Goal: Obtain resource: Obtain resource

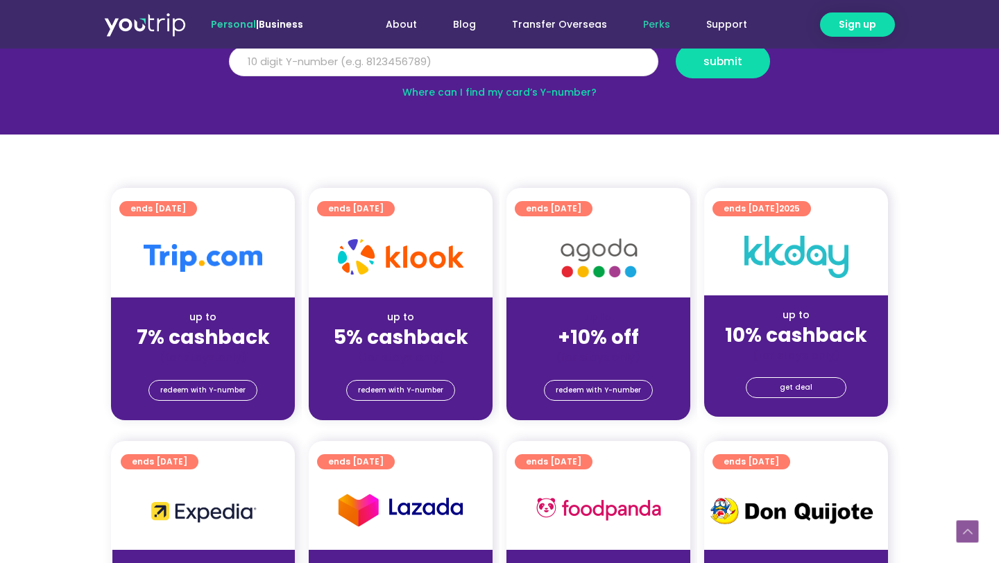
click at [390, 64] on input "Y Number" at bounding box center [443, 61] width 429 height 31
type input "8104360687"
click at [735, 56] on span "submit" at bounding box center [722, 61] width 39 height 10
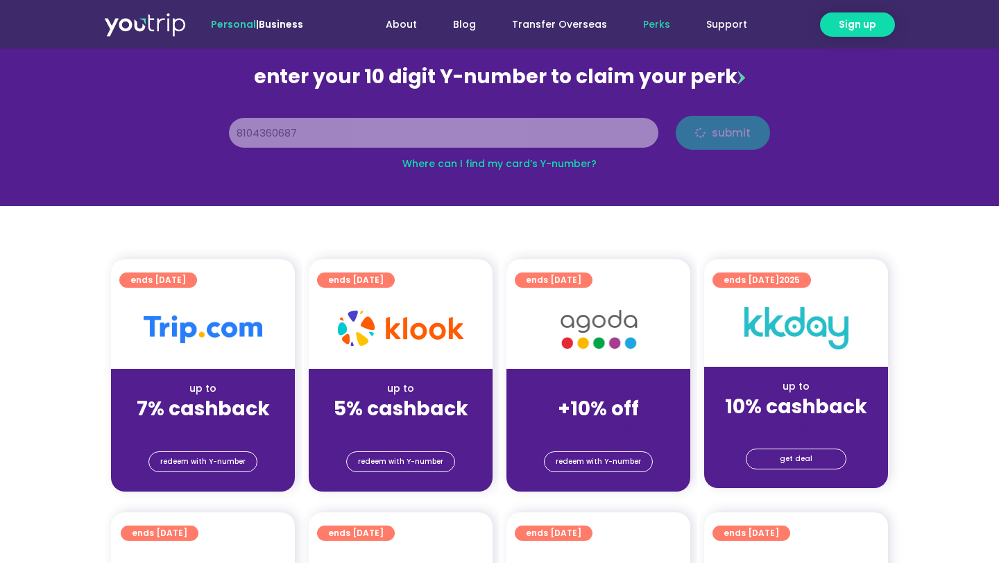
scroll to position [137, 0]
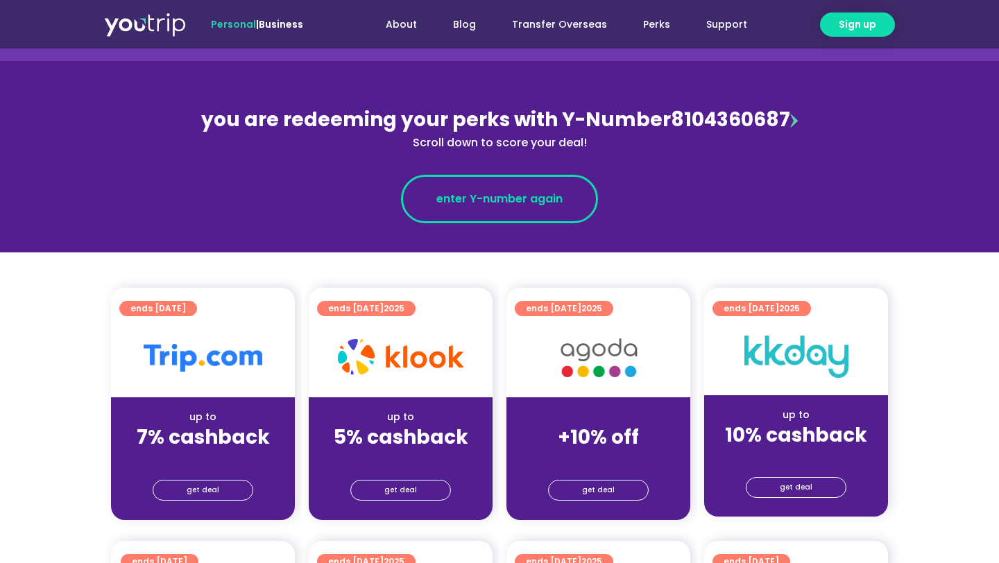
scroll to position [132, 0]
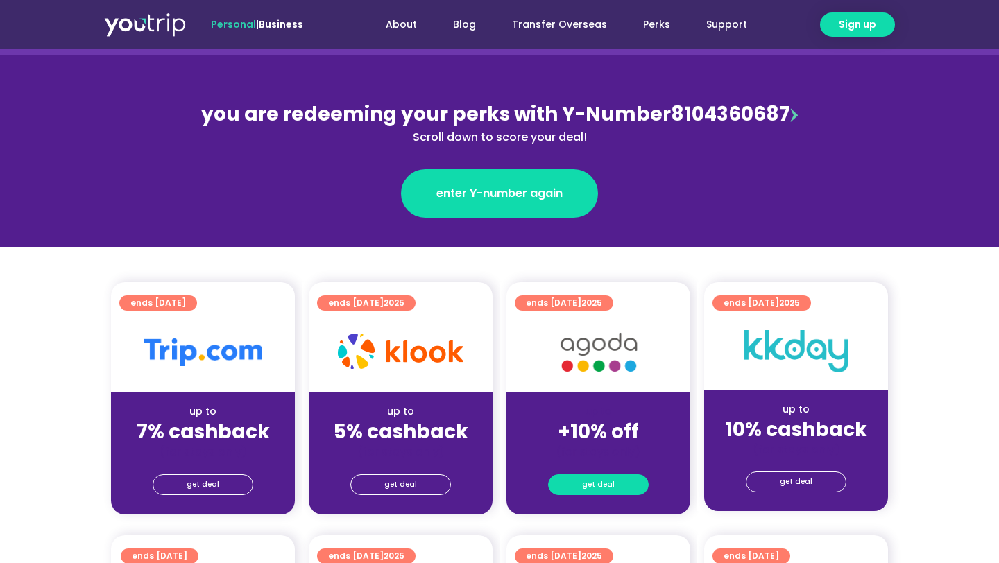
click at [593, 490] on span "get deal" at bounding box center [598, 484] width 33 height 19
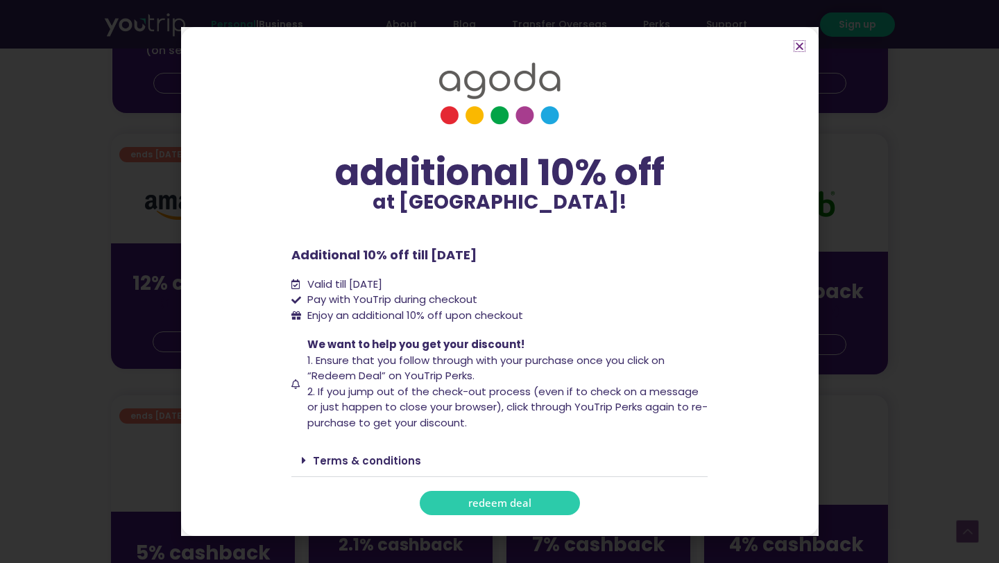
scroll to position [802, 0]
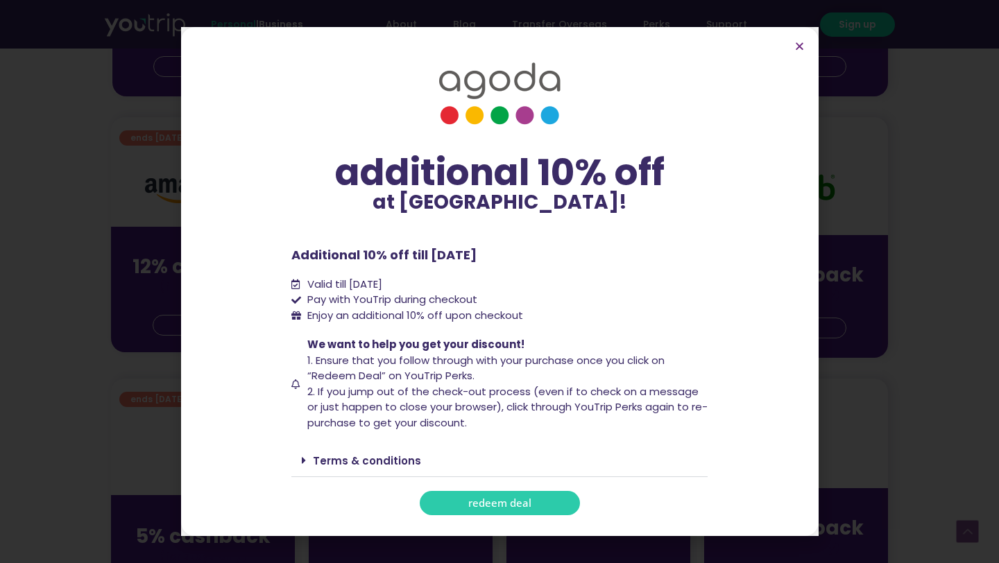
click at [513, 501] on span "redeem deal" at bounding box center [499, 503] width 63 height 10
